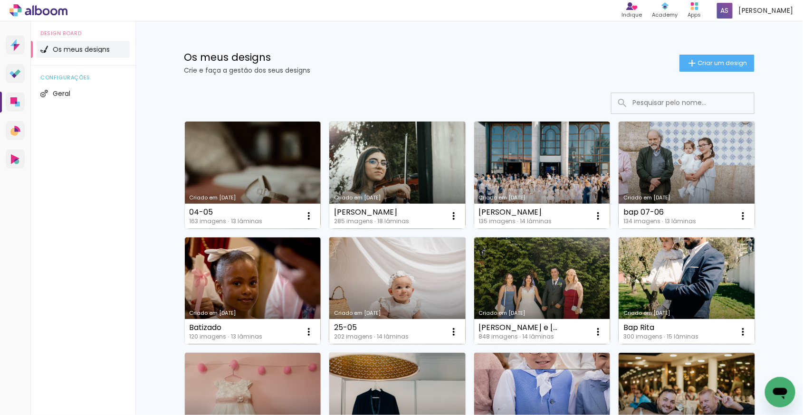
click at [404, 303] on link "Criado em [DATE]" at bounding box center [397, 291] width 136 height 107
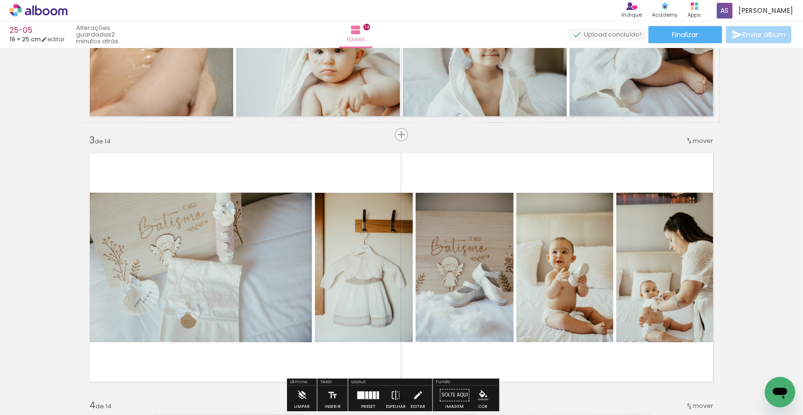
scroll to position [520, 0]
